Goal: Task Accomplishment & Management: Find specific page/section

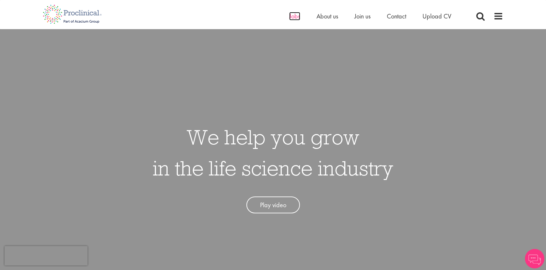
click at [294, 18] on span "Jobs" at bounding box center [294, 16] width 11 height 8
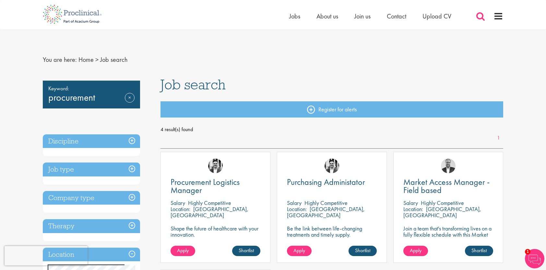
click at [479, 17] on span at bounding box center [481, 16] width 10 height 10
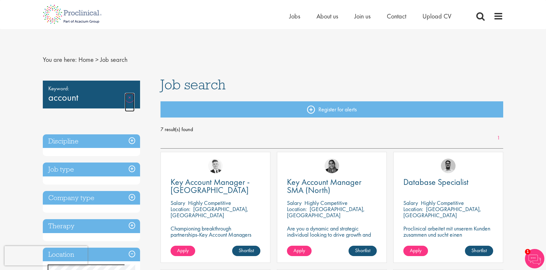
click at [128, 97] on link "Remove" at bounding box center [130, 102] width 10 height 19
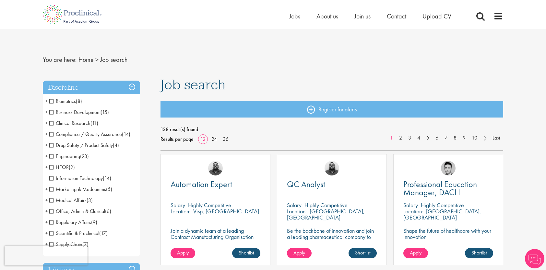
click at [51, 113] on span "Business Development" at bounding box center [74, 112] width 51 height 7
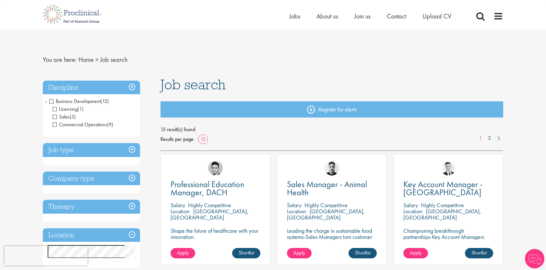
click at [133, 86] on h3 "Discipline" at bounding box center [91, 88] width 97 height 14
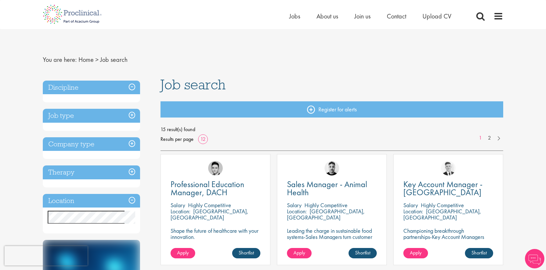
click at [133, 86] on h3 "Discipline" at bounding box center [91, 88] width 97 height 14
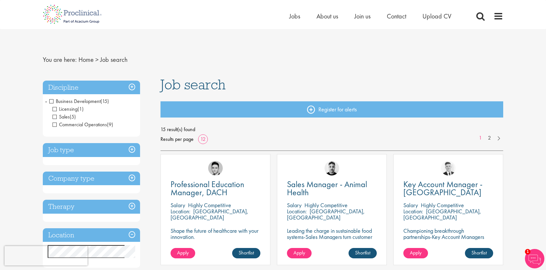
click at [51, 102] on span "Business Development" at bounding box center [74, 101] width 51 height 7
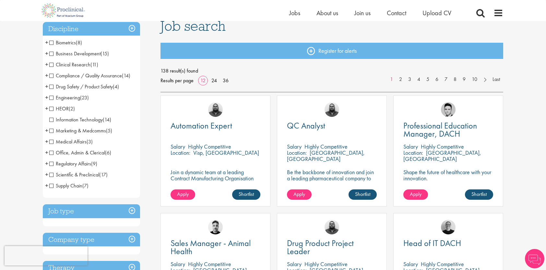
scroll to position [52, 0]
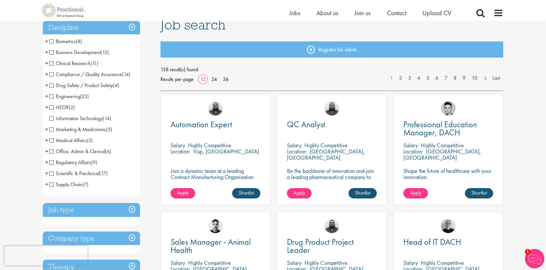
click at [51, 172] on span "Scientific & Preclinical" at bounding box center [74, 173] width 50 height 7
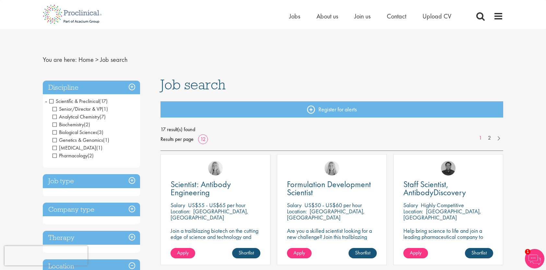
click at [51, 100] on span "Scientific & Preclinical" at bounding box center [74, 101] width 50 height 7
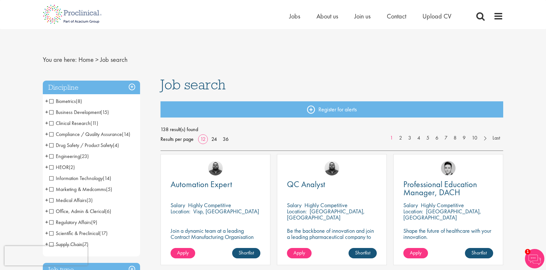
click at [53, 211] on span "Office, Admin & Clerical" at bounding box center [77, 211] width 56 height 7
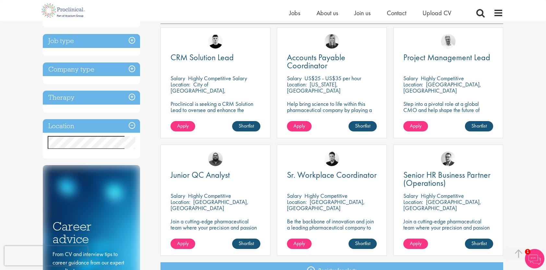
scroll to position [123, 0]
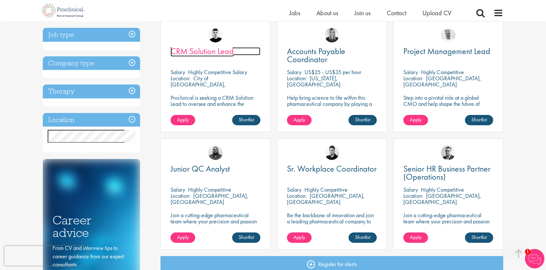
click at [201, 52] on span "CRM Solution Lead" at bounding box center [202, 51] width 63 height 11
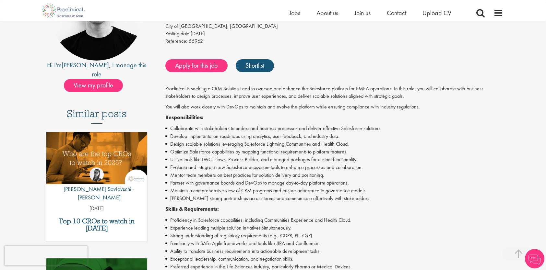
scroll to position [104, 0]
